Goal: Find contact information: Find contact information

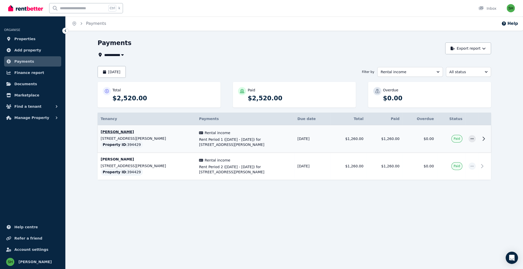
click at [116, 129] on p "[PERSON_NAME]" at bounding box center [147, 131] width 92 height 5
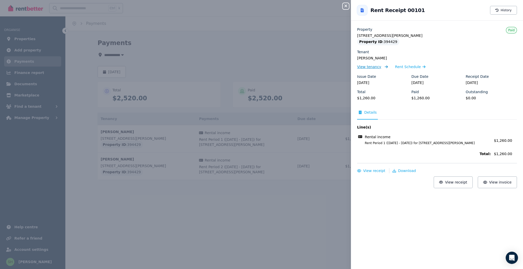
click at [381, 64] on span "View tenancy" at bounding box center [369, 66] width 24 height 5
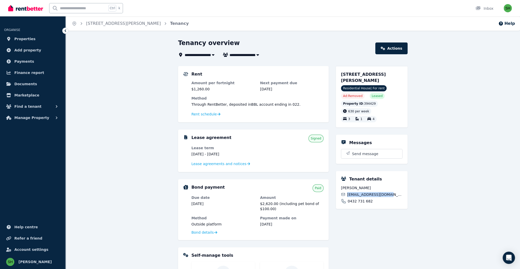
drag, startPoint x: 357, startPoint y: 141, endPoint x: 326, endPoint y: 142, distance: 31.5
click at [341, 192] on div "mishjames72@gmail.com" at bounding box center [371, 194] width 61 height 5
copy span "mishjames72@gmail.com"
